Goal: Information Seeking & Learning: Learn about a topic

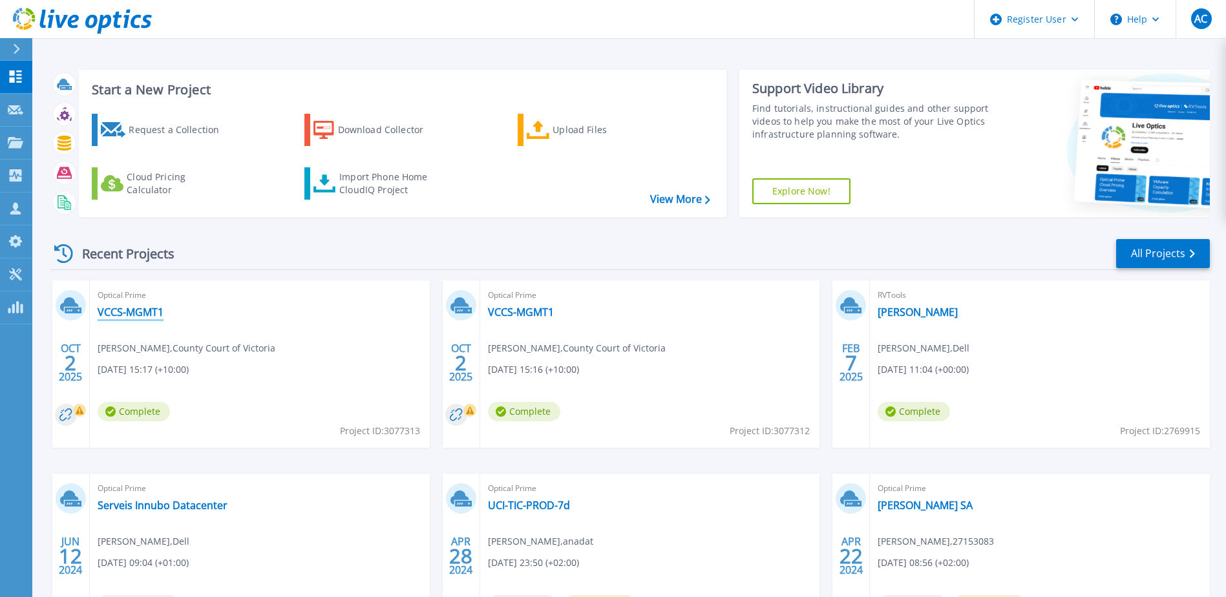
click at [140, 306] on link "VCCS-MGMT1" at bounding box center [131, 312] width 66 height 13
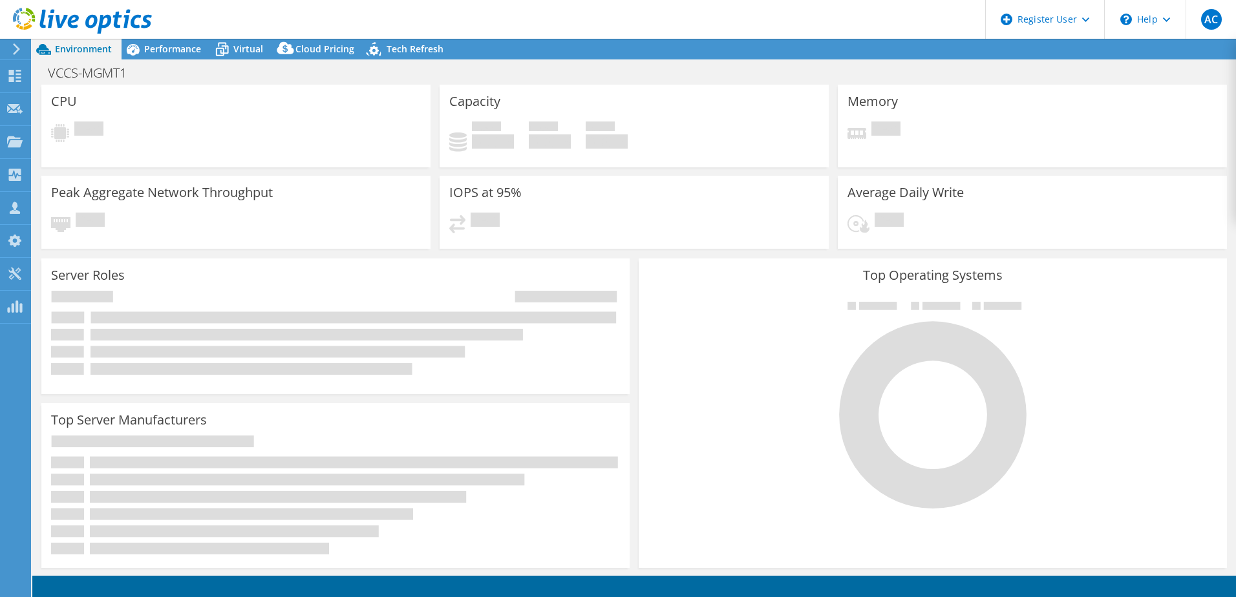
select select "Australia"
select select "AUD"
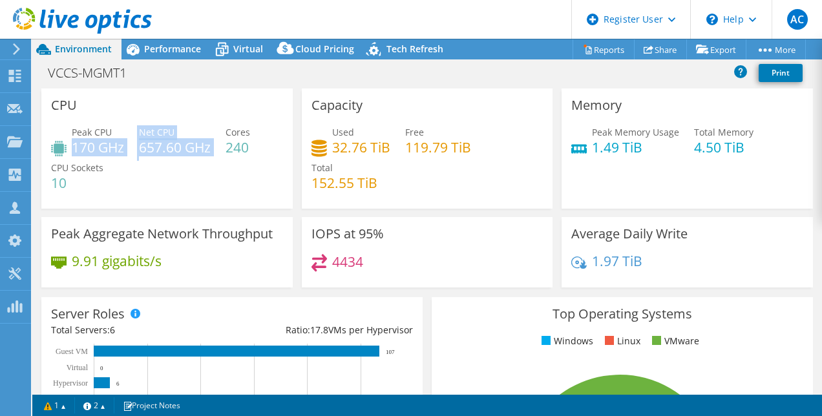
drag, startPoint x: 72, startPoint y: 153, endPoint x: 192, endPoint y: 159, distance: 119.8
click at [192, 159] on div "Peak CPU 170 GHz Net CPU 657.60 GHz Cores 240 CPU Sockets 10" at bounding box center [167, 164] width 232 height 78
drag, startPoint x: 192, startPoint y: 159, endPoint x: 193, endPoint y: 187, distance: 28.5
click at [193, 187] on div "Peak CPU 170 GHz Net CPU 657.60 GHz Cores 240 CPU Sockets 10" at bounding box center [167, 164] width 232 height 78
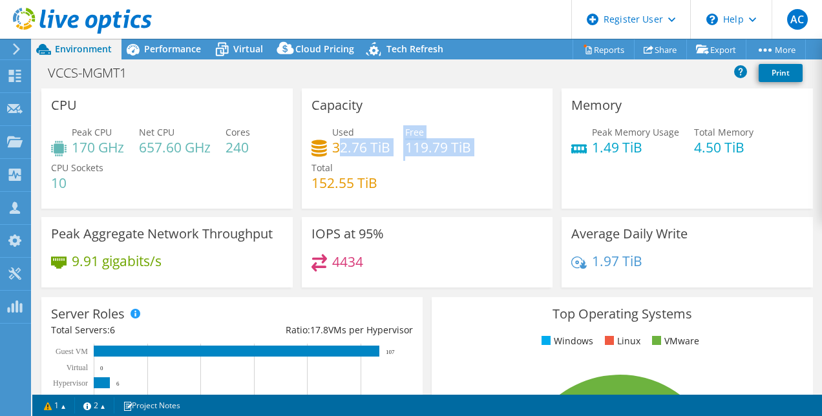
drag, startPoint x: 334, startPoint y: 147, endPoint x: 467, endPoint y: 145, distance: 133.2
click at [467, 145] on div "Used 32.76 TiB Free 119.79 TiB Total 152.55 TiB" at bounding box center [428, 164] width 232 height 78
drag, startPoint x: 467, startPoint y: 145, endPoint x: 475, endPoint y: 173, distance: 29.5
click at [475, 173] on div "Used 32.76 TiB Free 119.79 TiB Total 152.55 TiB" at bounding box center [428, 164] width 232 height 78
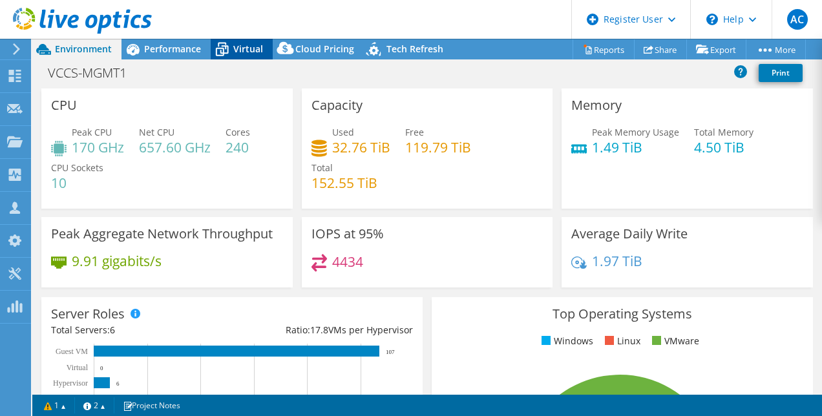
click at [242, 50] on span "Virtual" at bounding box center [248, 49] width 30 height 12
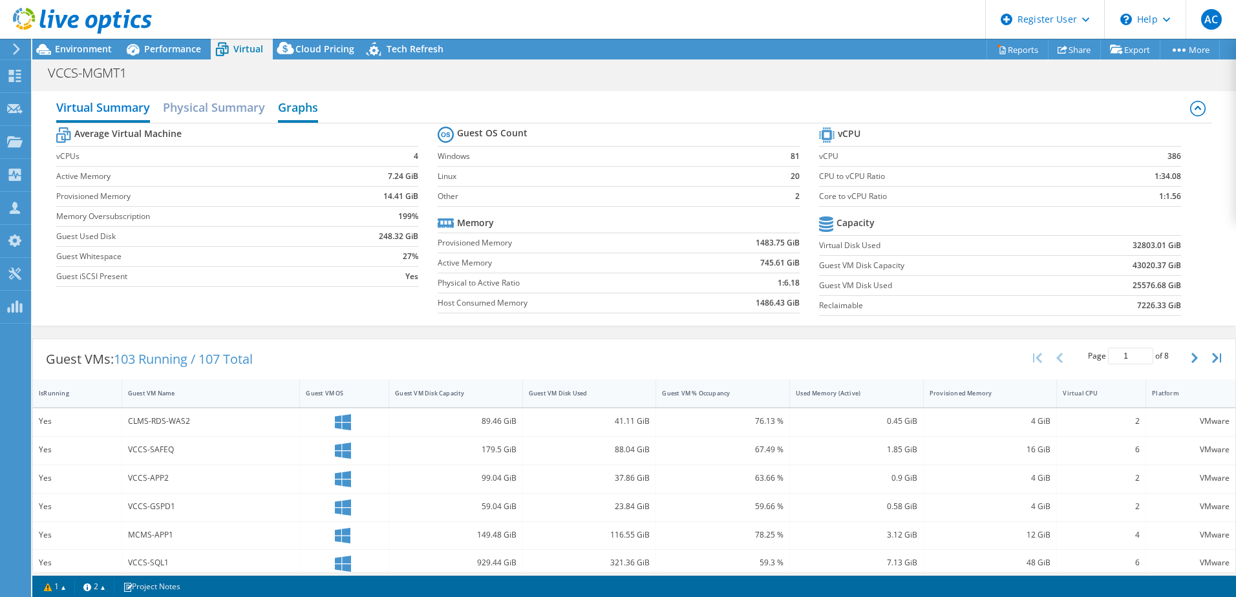
click at [288, 106] on h2 "Graphs" at bounding box center [298, 108] width 40 height 28
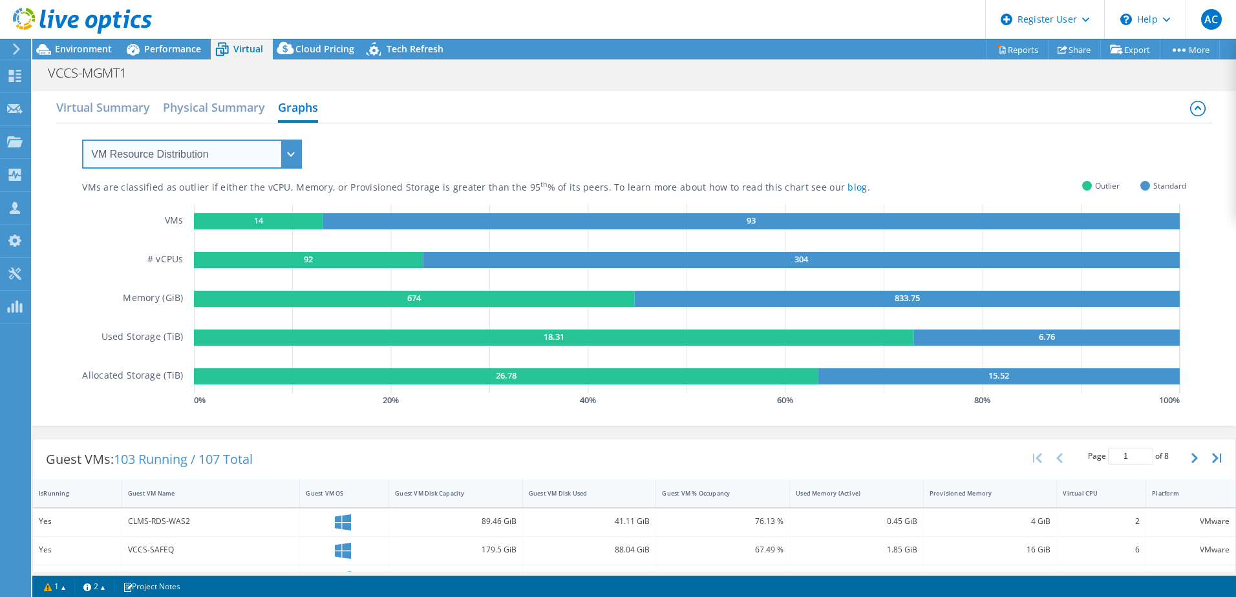
click at [226, 156] on select "VM Resource Distribution Provisioning Contrast Over Provisioning" at bounding box center [192, 154] width 220 height 29
click at [82, 140] on select "VM Resource Distribution Provisioning Contrast Over Provisioning" at bounding box center [192, 154] width 220 height 29
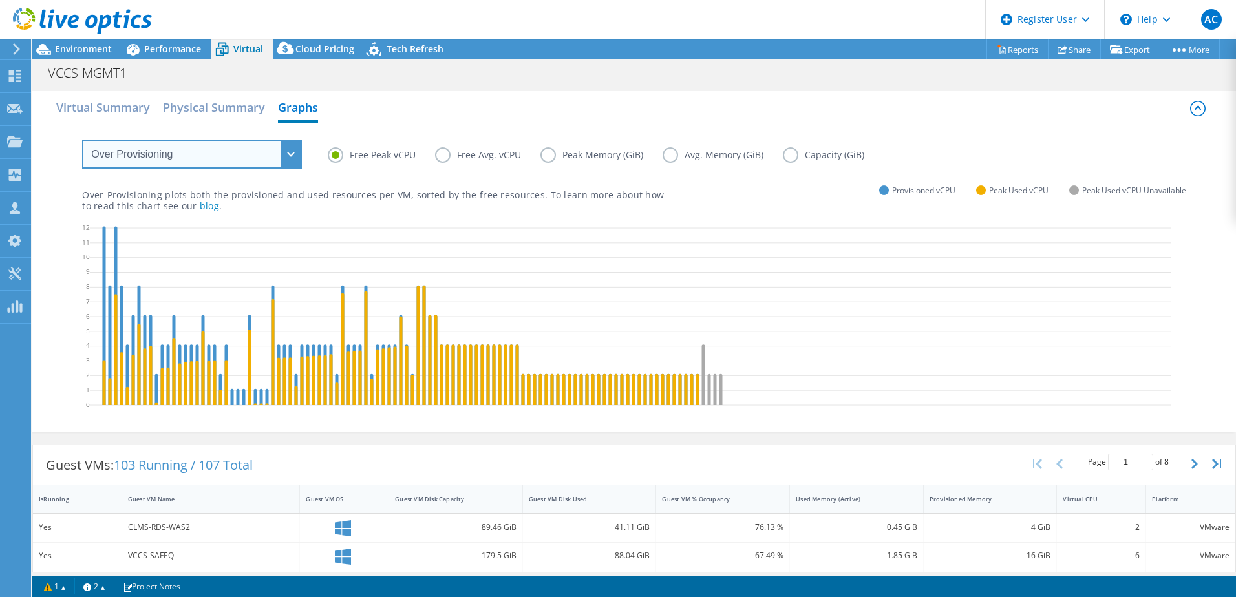
click at [286, 156] on select "VM Resource Distribution Provisioning Contrast Over Provisioning" at bounding box center [192, 154] width 220 height 29
click at [82, 140] on select "VM Resource Distribution Provisioning Contrast Over Provisioning" at bounding box center [192, 154] width 220 height 29
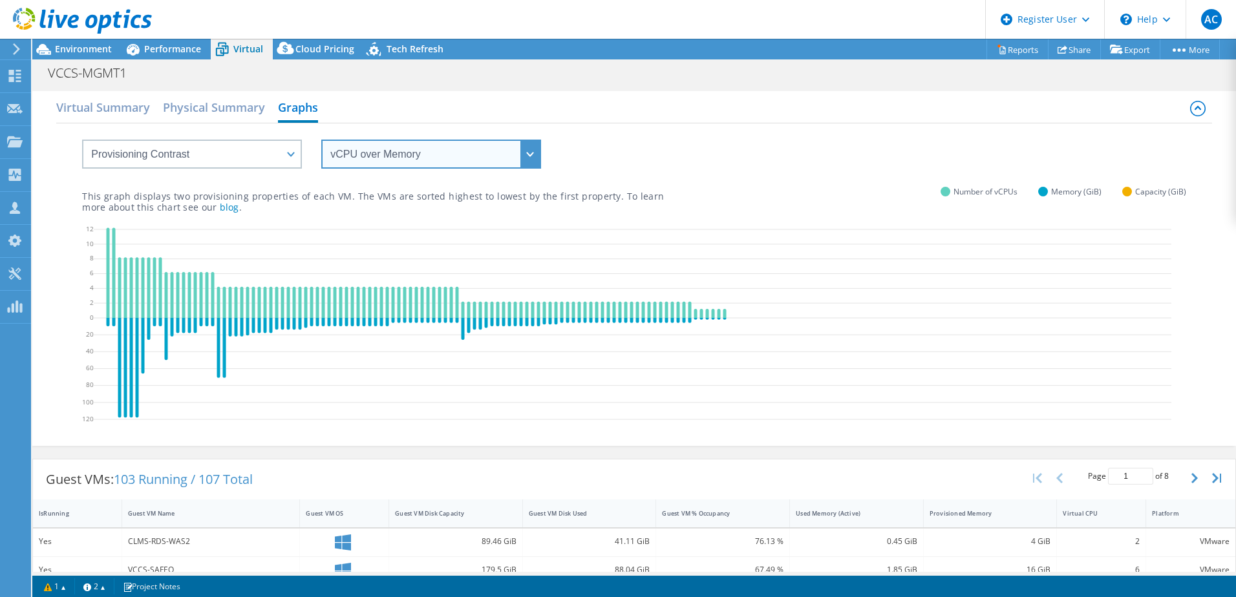
click at [409, 160] on select "vCPU over Memory vCPU over Capacity Memory over vCPU Memory over Capacity Capac…" at bounding box center [431, 154] width 220 height 29
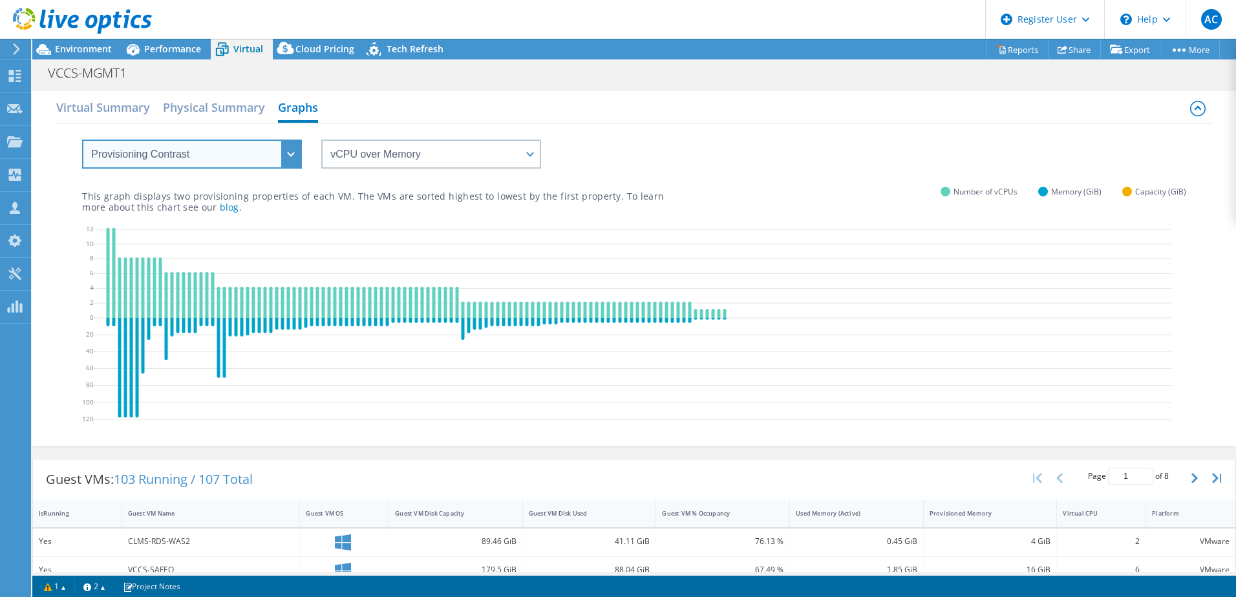
click at [233, 156] on select "VM Resource Distribution Provisioning Contrast Over Provisioning" at bounding box center [192, 154] width 220 height 29
select select "Over Provisioning"
click at [82, 140] on select "VM Resource Distribution Provisioning Contrast Over Provisioning" at bounding box center [192, 154] width 220 height 29
